Goal: Task Accomplishment & Management: Use online tool/utility

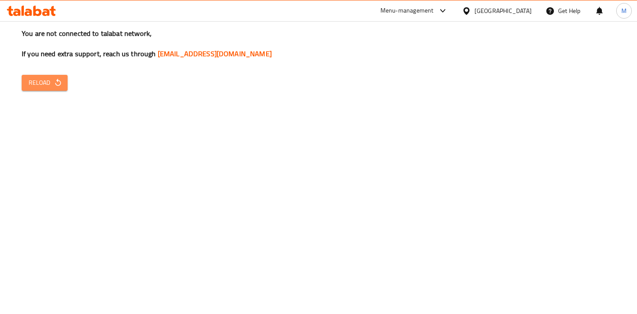
click at [33, 84] on span "Reload" at bounding box center [45, 83] width 32 height 11
click at [33, 82] on span "Reload" at bounding box center [45, 83] width 32 height 11
click at [45, 81] on span "Reload" at bounding box center [45, 83] width 32 height 11
click at [42, 90] on button "Reload" at bounding box center [45, 83] width 46 height 16
click at [45, 83] on span "Reload" at bounding box center [45, 83] width 32 height 11
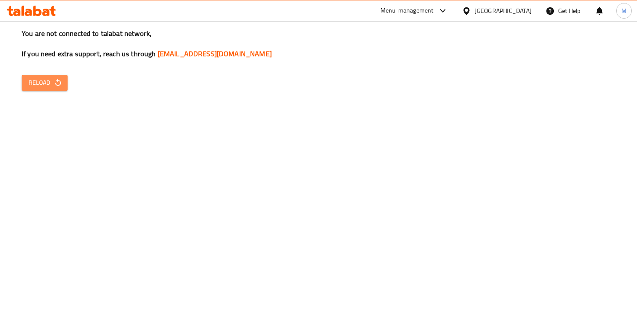
click at [47, 85] on span "Reload" at bounding box center [45, 83] width 32 height 11
click at [36, 83] on span "Reload" at bounding box center [45, 83] width 32 height 11
